Goal: Check status: Check status

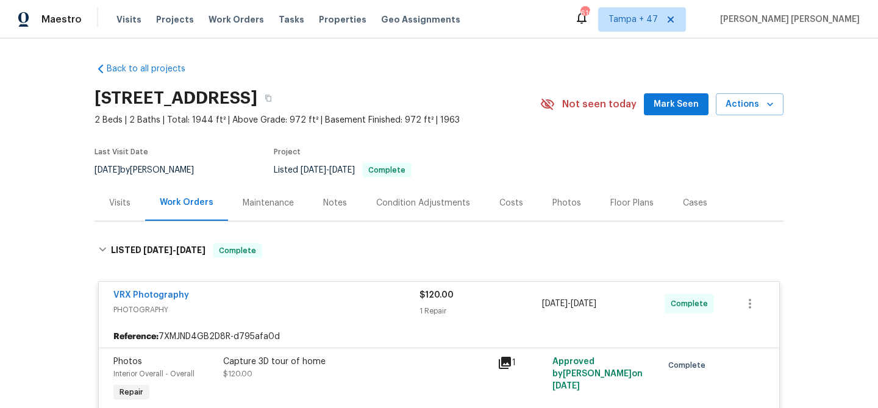
scroll to position [816, 0]
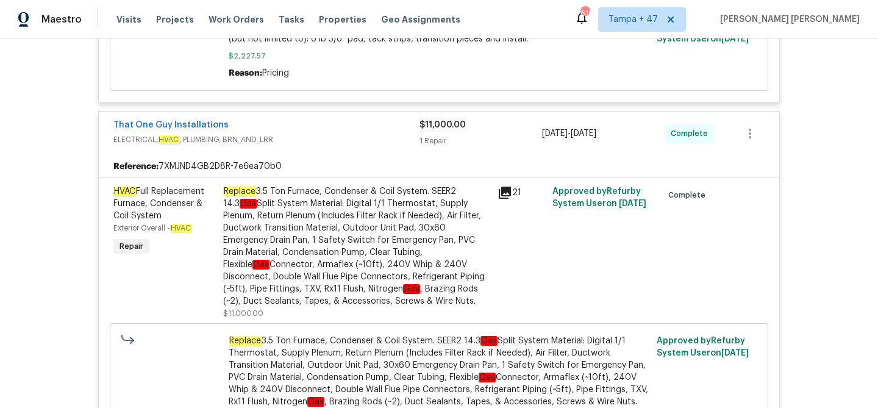
click at [241, 19] on span "Work Orders" at bounding box center [236, 19] width 55 height 12
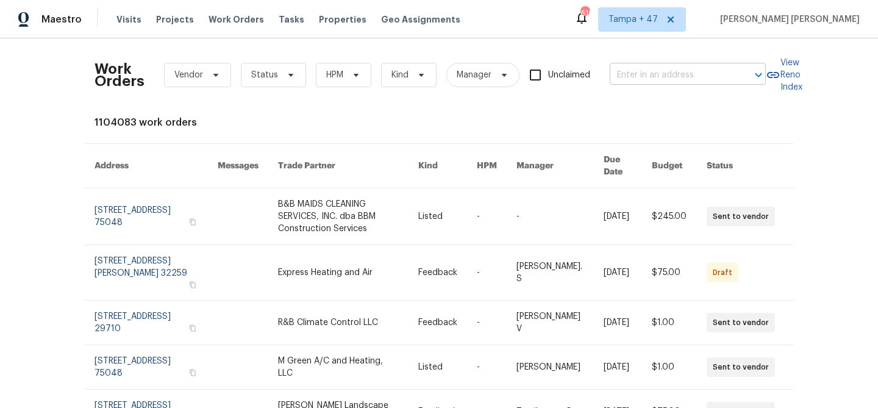
click at [632, 71] on input "text" at bounding box center [671, 75] width 122 height 19
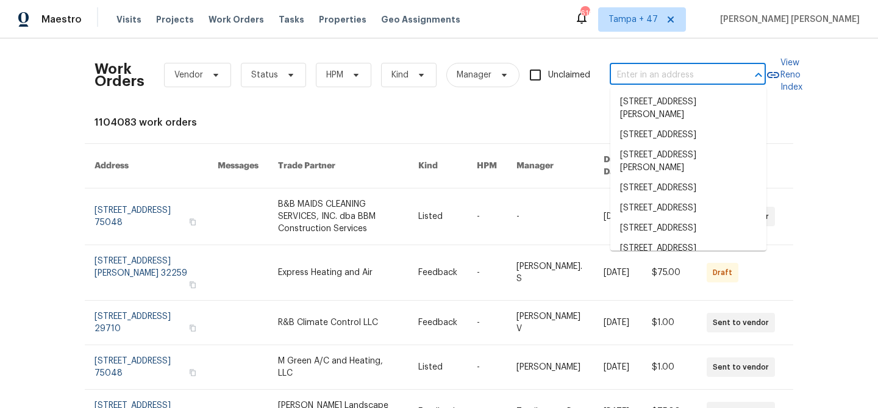
paste input "[STREET_ADDRESS]"
type input "[STREET_ADDRESS]"
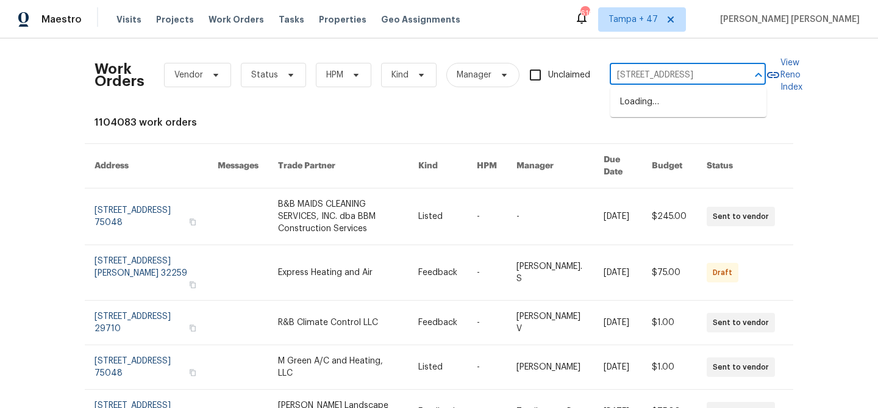
scroll to position [0, 26]
click at [659, 107] on li "[STREET_ADDRESS]" at bounding box center [688, 102] width 156 height 20
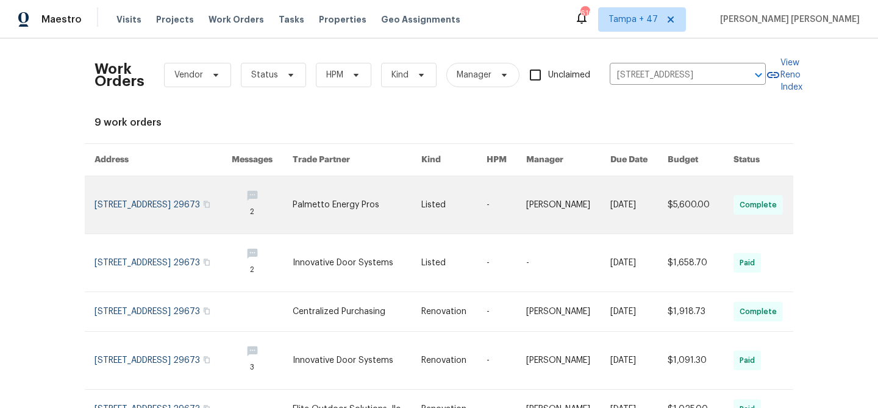
click at [637, 196] on link at bounding box center [638, 204] width 57 height 57
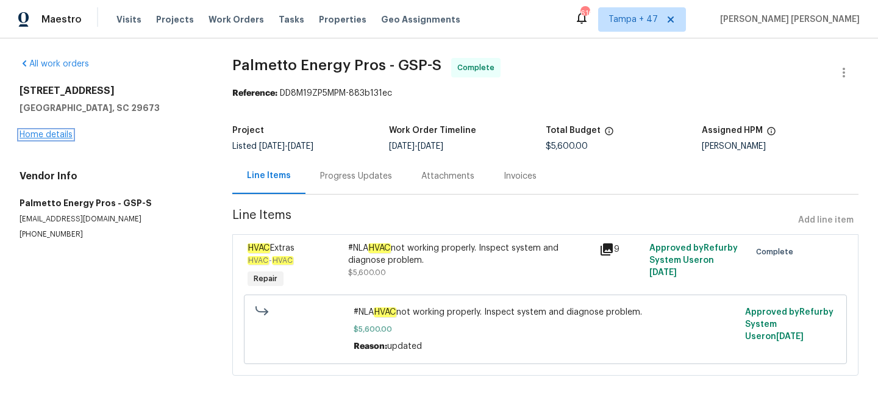
click at [45, 137] on link "Home details" at bounding box center [46, 134] width 53 height 9
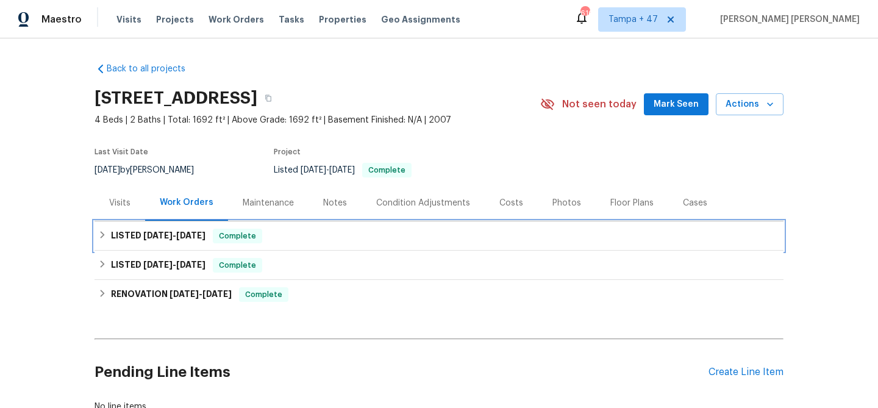
click at [276, 236] on div "LISTED 7/24/25 - 7/28/25 Complete" at bounding box center [439, 236] width 682 height 15
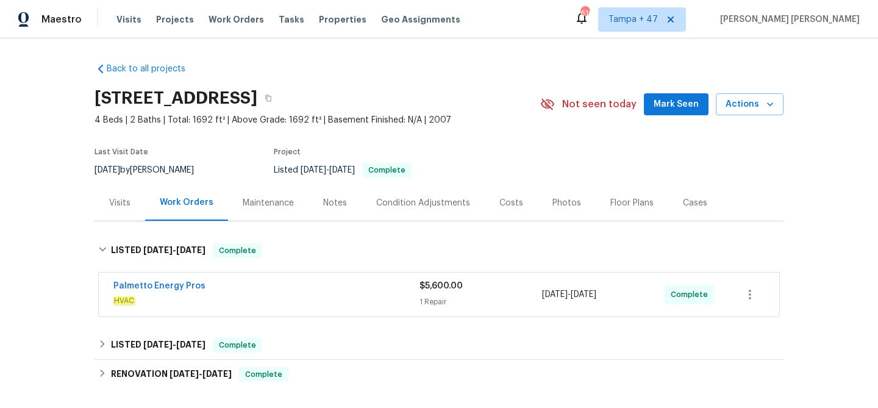
click at [321, 298] on span "HVAC" at bounding box center [266, 301] width 306 height 12
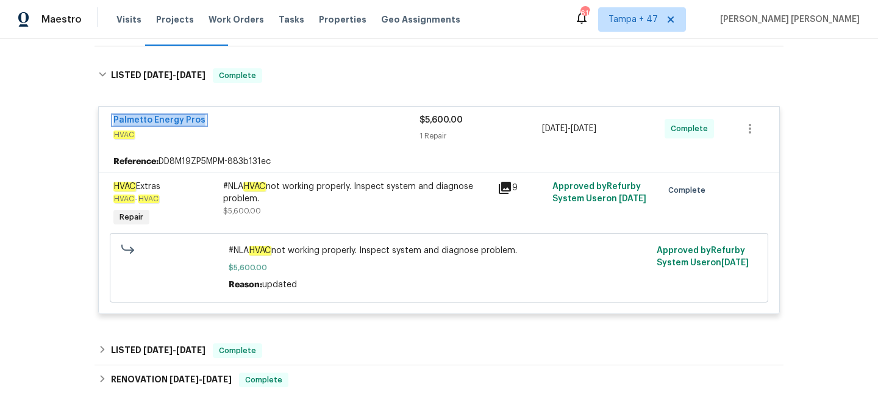
scroll to position [147, 0]
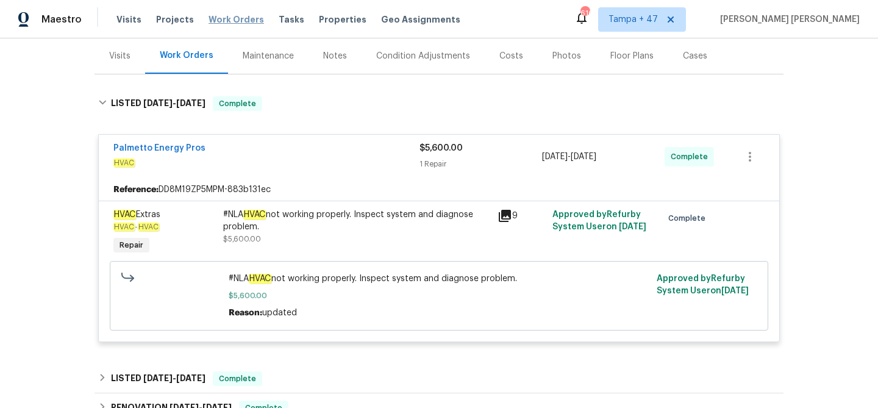
click at [230, 22] on span "Work Orders" at bounding box center [236, 19] width 55 height 12
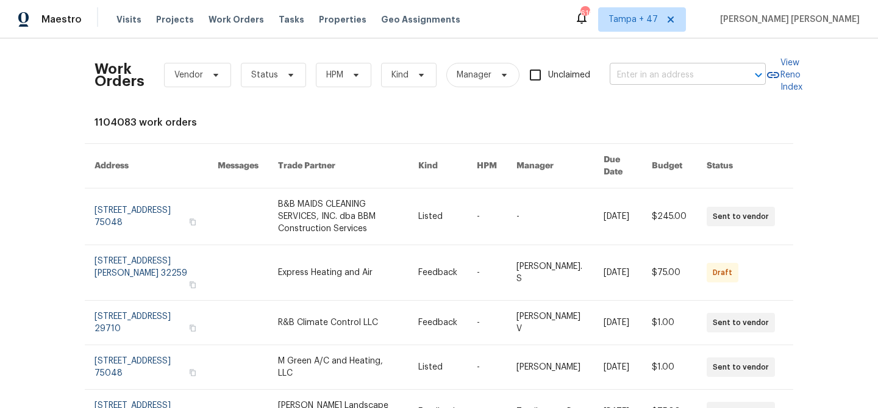
click at [667, 78] on input "text" at bounding box center [671, 75] width 122 height 19
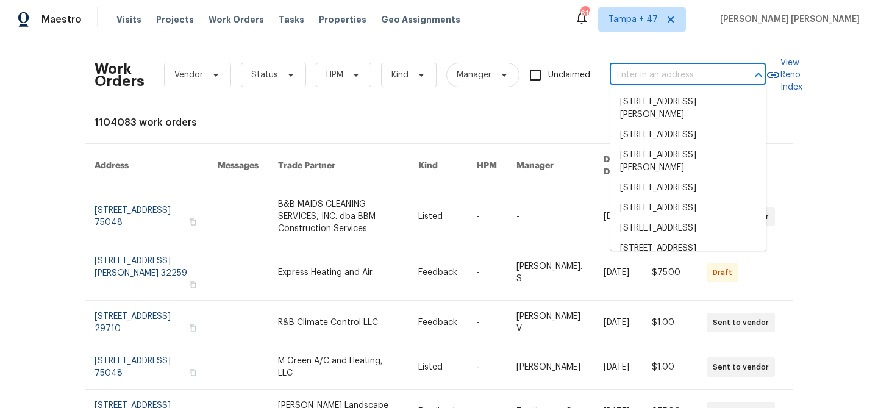
paste input "10 Maplecroft St, Greenville, SC 29609"
type input "10 Maplecroft St, Greenville, SC 29609"
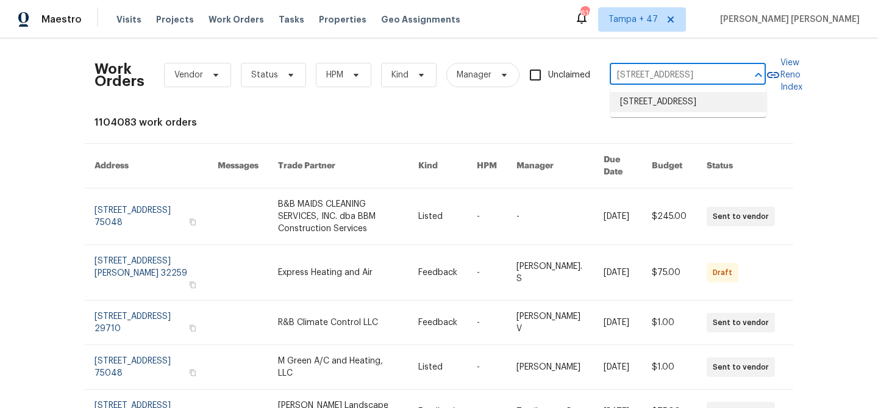
click at [669, 107] on li "10 Maplecroft St, Greenville, SC 29609" at bounding box center [688, 102] width 156 height 20
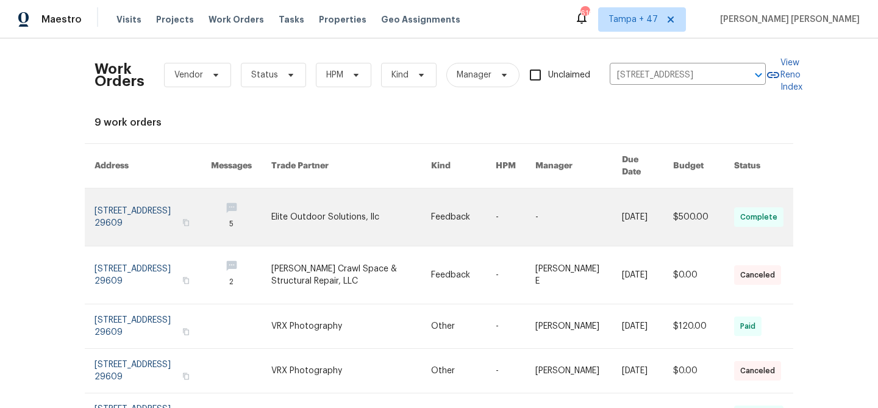
click at [593, 204] on link at bounding box center [578, 216] width 87 height 57
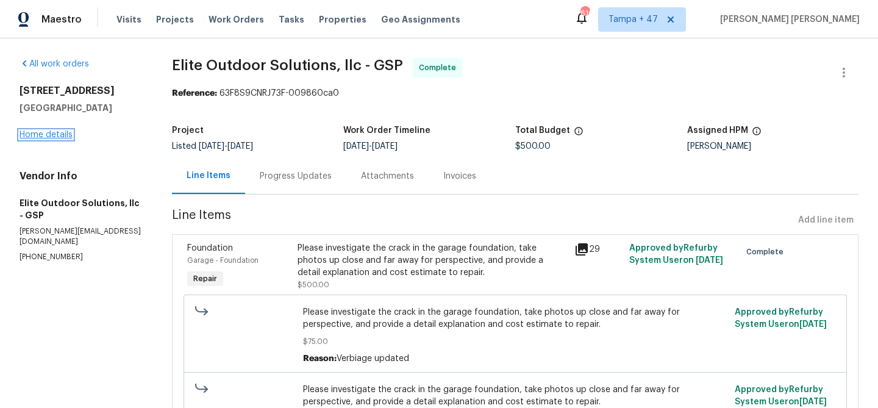
click at [55, 135] on link "Home details" at bounding box center [46, 134] width 53 height 9
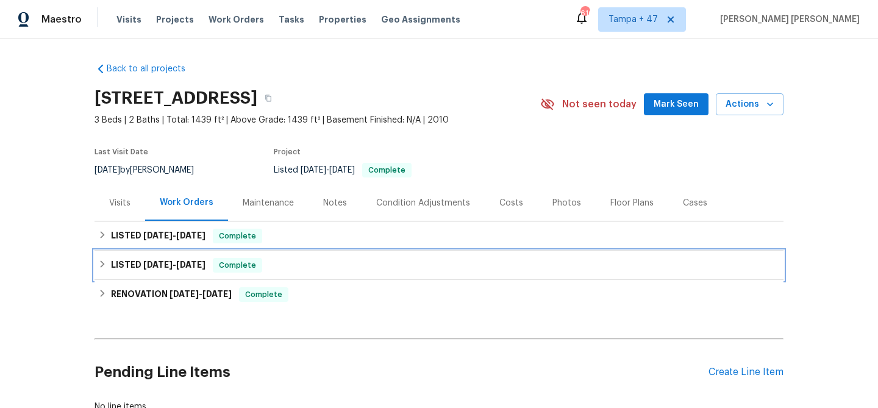
click at [170, 263] on span "2/19/25" at bounding box center [157, 264] width 29 height 9
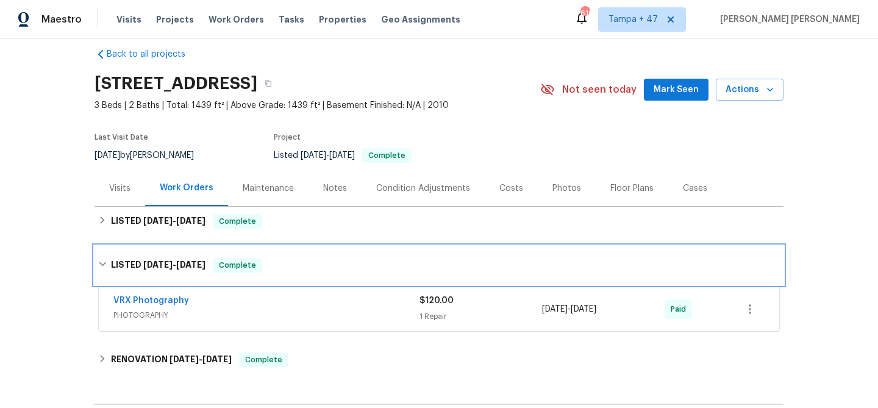
scroll to position [16, 0]
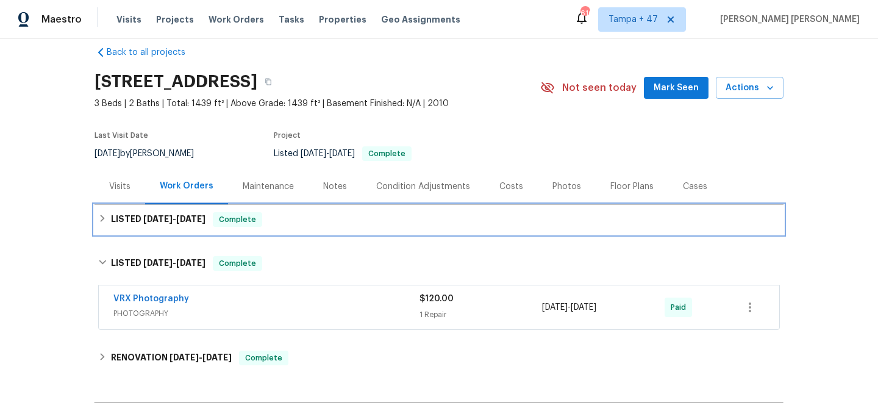
click at [286, 213] on div "LISTED 8/14/25 - 8/20/25 Complete" at bounding box center [439, 219] width 682 height 15
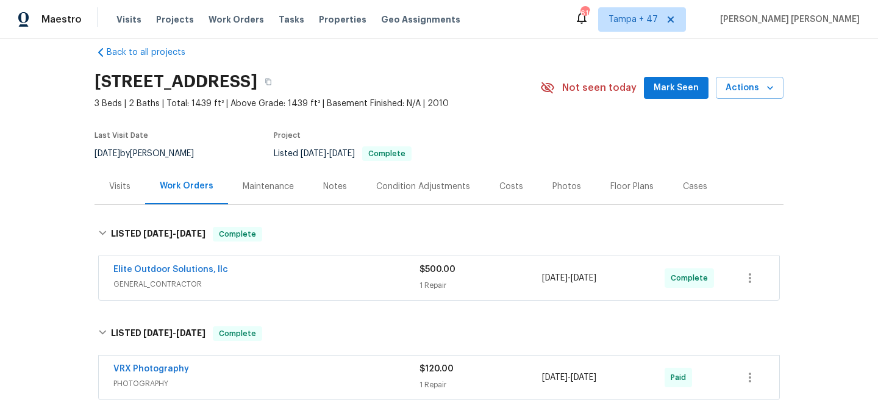
click at [319, 276] on div "Elite Outdoor Solutions, llc" at bounding box center [266, 270] width 306 height 15
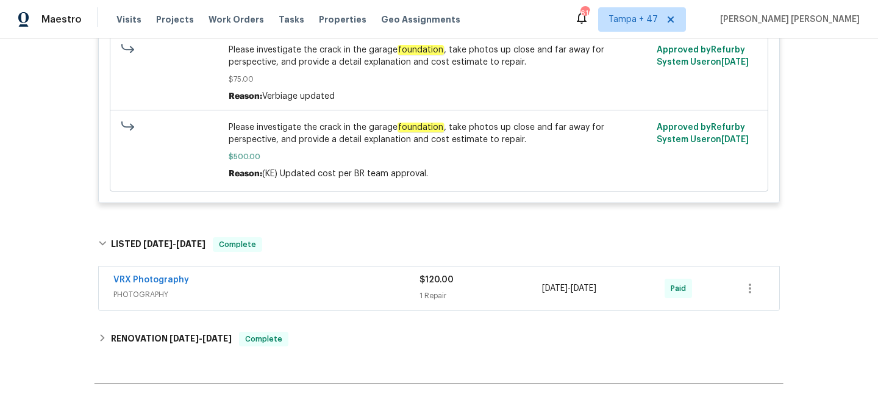
scroll to position [453, 0]
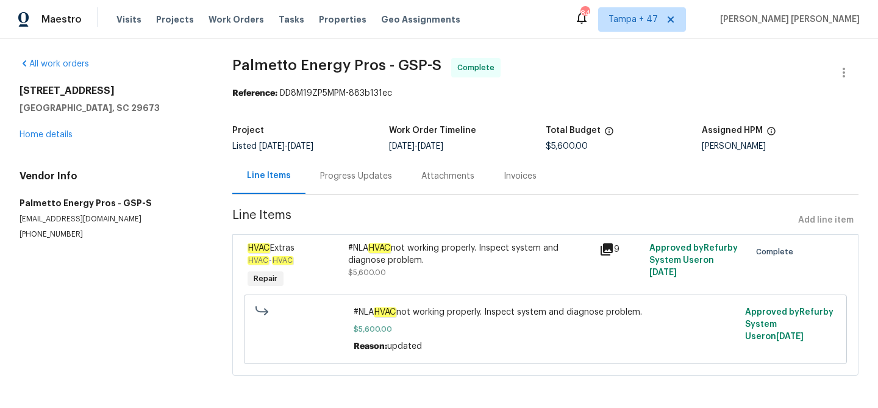
click at [359, 179] on div "Progress Updates" at bounding box center [356, 176] width 72 height 12
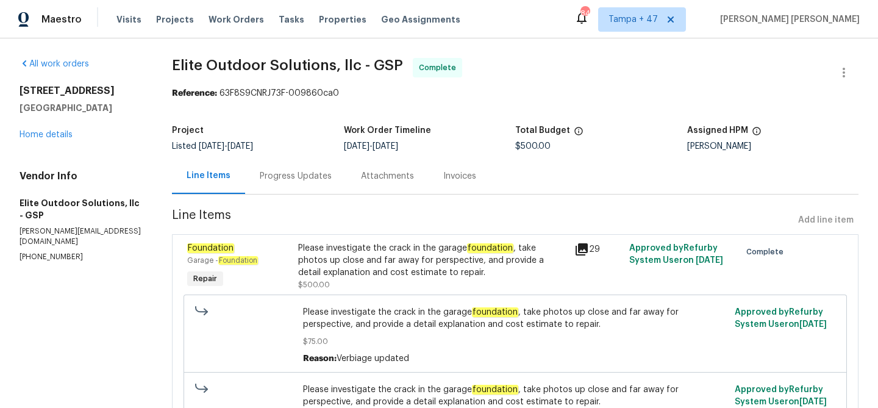
click at [296, 173] on div "Progress Updates" at bounding box center [296, 176] width 72 height 12
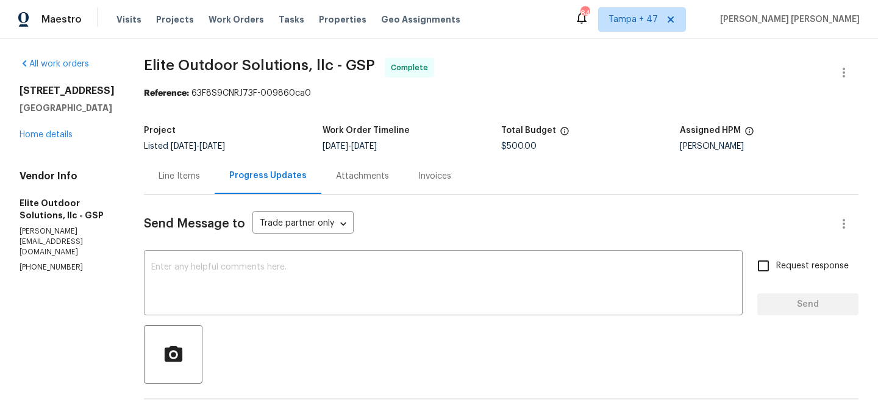
click at [193, 173] on div "Line Items" at bounding box center [179, 176] width 71 height 36
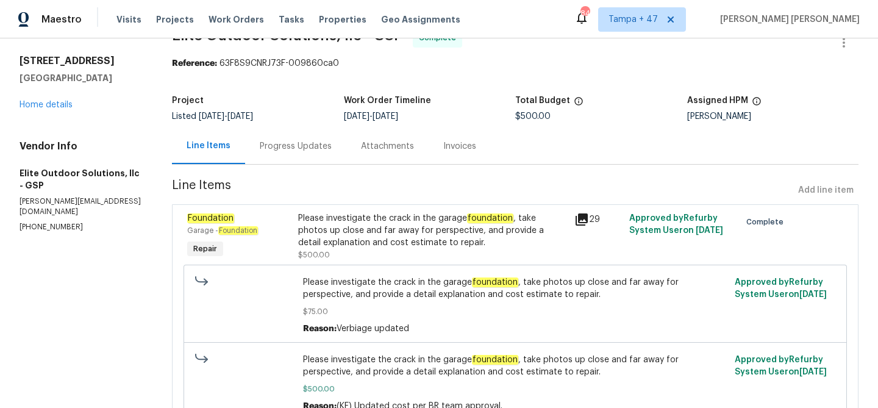
scroll to position [54, 0]
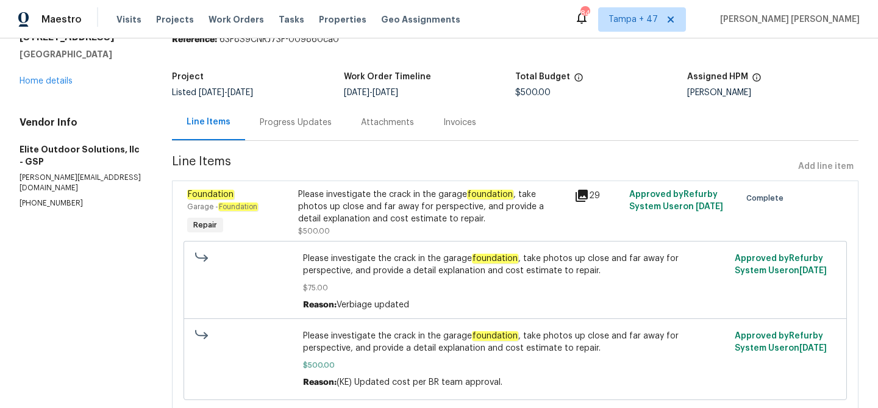
click at [399, 205] on div "Please investigate the crack in the garage foundation , take photos up close an…" at bounding box center [432, 206] width 269 height 37
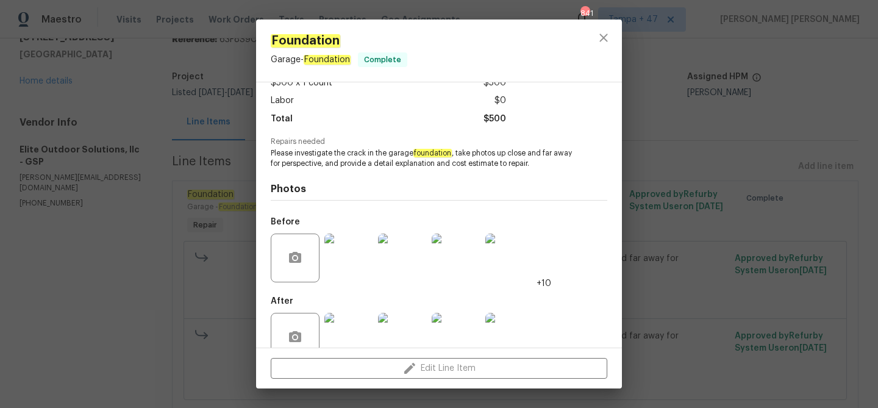
scroll to position [98, 0]
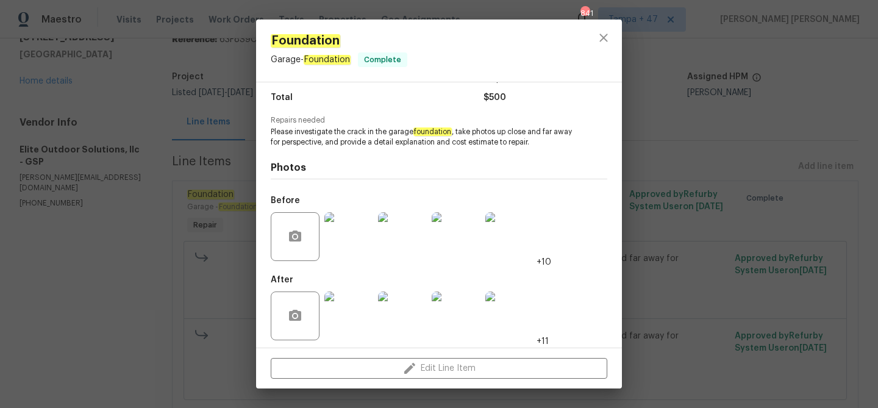
click at [666, 232] on div "Foundation Garage - Foundation Complete Vendor Elite Outdoor Solutions, llc Acc…" at bounding box center [439, 204] width 878 height 408
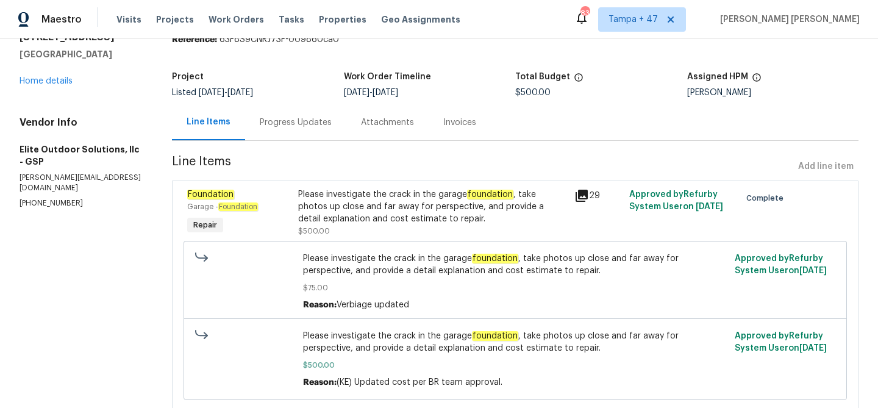
click at [309, 126] on div "Progress Updates" at bounding box center [296, 122] width 72 height 12
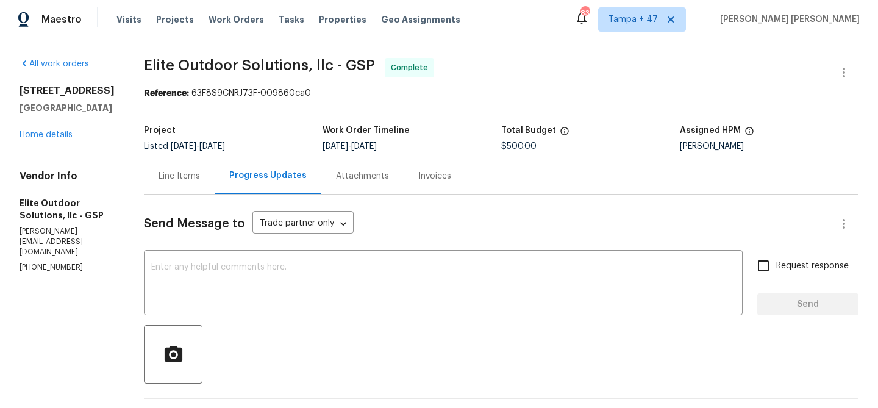
click at [163, 182] on div "Line Items" at bounding box center [179, 176] width 71 height 36
